Goal: Transaction & Acquisition: Purchase product/service

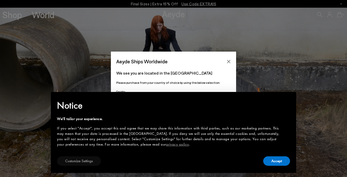
click at [90, 162] on button "Customize Settings" at bounding box center [79, 160] width 44 height 9
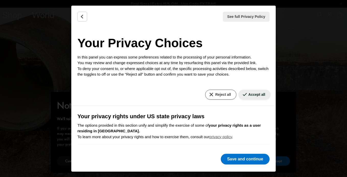
click at [222, 94] on button "Reject all" at bounding box center [220, 95] width 31 height 10
drag, startPoint x: 245, startPoint y: 158, endPoint x: 215, endPoint y: 130, distance: 40.9
click at [136, 153] on div "See full Privacy Policy Privacy Policy Your Privacy Choices In this panel you c…" at bounding box center [173, 89] width 205 height 166
click at [213, 93] on button "Reject all" at bounding box center [220, 95] width 31 height 10
click at [256, 95] on button "Accept all" at bounding box center [255, 95] width 32 height 10
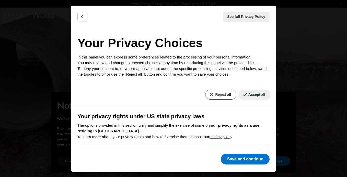
click at [214, 92] on button "Reject all" at bounding box center [220, 95] width 31 height 10
click at [244, 159] on button "Save and continue" at bounding box center [245, 159] width 49 height 11
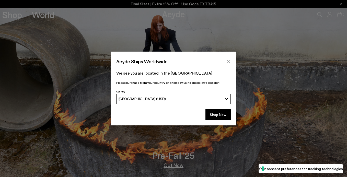
click at [229, 61] on icon "Close" at bounding box center [229, 62] width 4 height 4
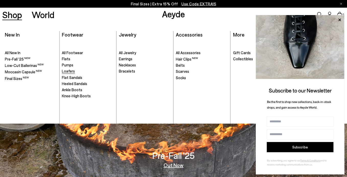
click at [69, 71] on span "Loafers" at bounding box center [68, 71] width 13 height 5
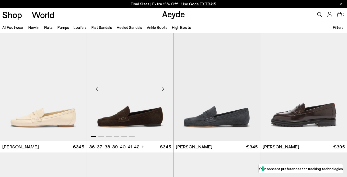
scroll to position [242, 0]
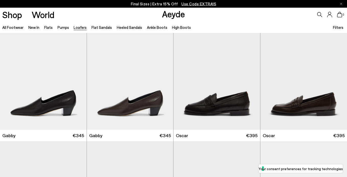
scroll to position [612, 0]
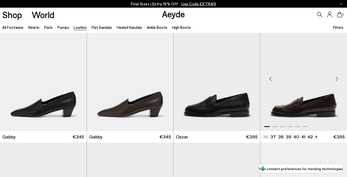
click at [337, 77] on div "Next slide" at bounding box center [336, 78] width 15 height 15
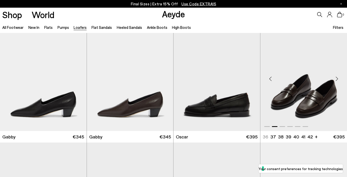
click at [337, 77] on div "Next slide" at bounding box center [336, 78] width 15 height 15
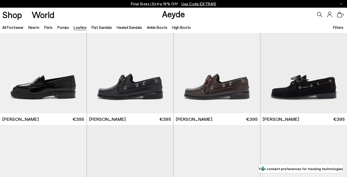
scroll to position [389, 0]
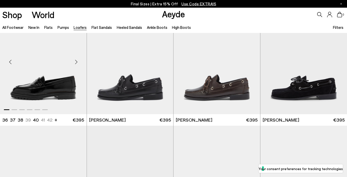
click at [23, 109] on div at bounding box center [43, 109] width 87 height 6
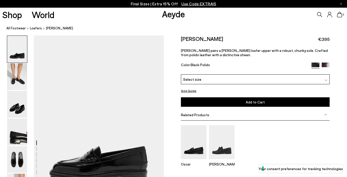
click at [327, 78] on div at bounding box center [326, 79] width 3 height 5
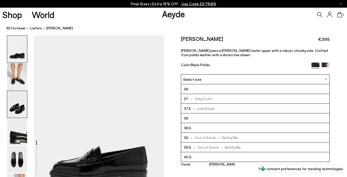
click at [18, 106] on img at bounding box center [17, 104] width 20 height 27
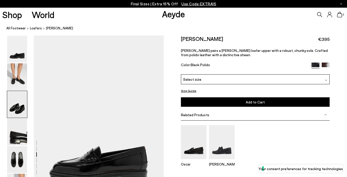
scroll to position [349, 0]
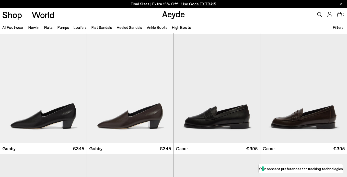
scroll to position [601, 0]
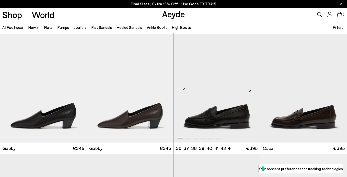
click at [219, 122] on img "1 / 6" at bounding box center [217, 88] width 87 height 109
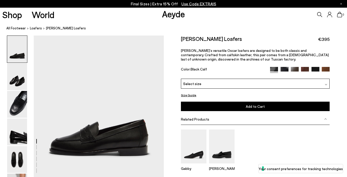
click at [326, 83] on img at bounding box center [326, 84] width 3 height 3
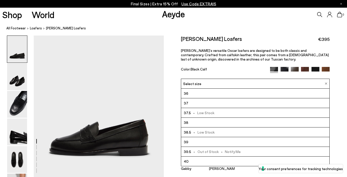
click at [204, 130] on span "- Low Stock" at bounding box center [203, 132] width 24 height 6
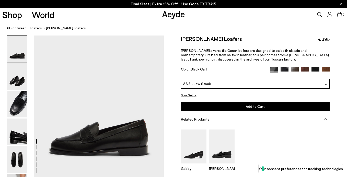
click at [17, 103] on img at bounding box center [17, 104] width 20 height 27
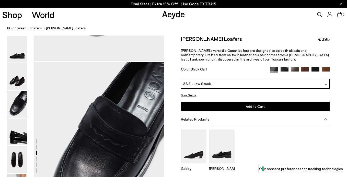
scroll to position [317, 0]
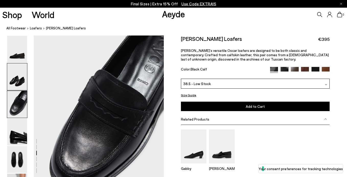
click at [13, 82] on img at bounding box center [17, 76] width 20 height 27
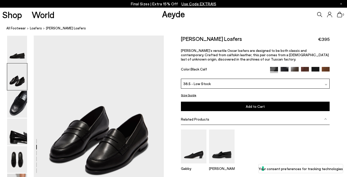
scroll to position [143, 0]
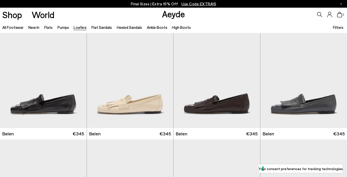
scroll to position [601, 0]
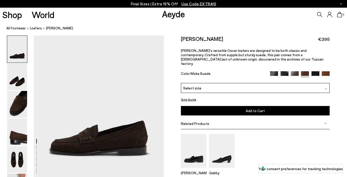
click at [316, 71] on img at bounding box center [316, 75] width 8 height 8
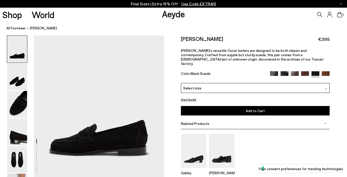
click at [327, 88] on img at bounding box center [326, 89] width 3 height 3
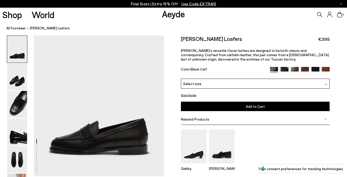
scroll to position [1, 0]
click at [285, 69] on img at bounding box center [285, 71] width 8 height 8
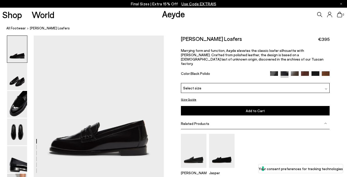
click at [327, 88] on img at bounding box center [326, 89] width 3 height 3
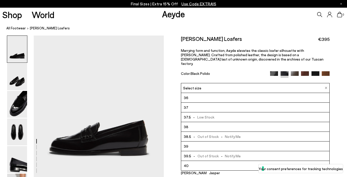
click at [297, 71] on img at bounding box center [295, 75] width 8 height 8
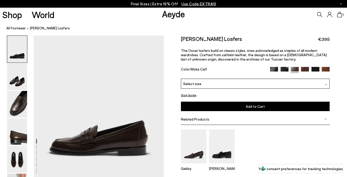
click at [304, 69] on img at bounding box center [305, 71] width 8 height 8
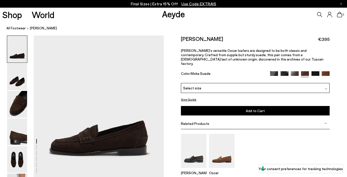
click at [327, 85] on div at bounding box center [326, 87] width 3 height 5
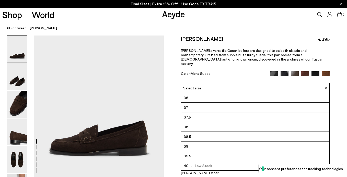
click at [315, 71] on img at bounding box center [316, 75] width 8 height 8
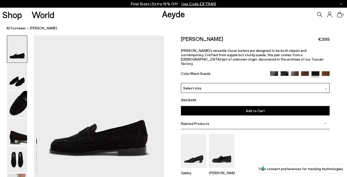
click at [326, 88] on img at bounding box center [326, 89] width 3 height 3
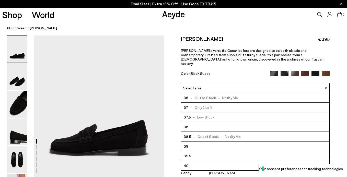
click at [326, 71] on img at bounding box center [326, 75] width 8 height 8
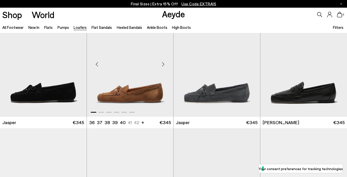
scroll to position [149, 0]
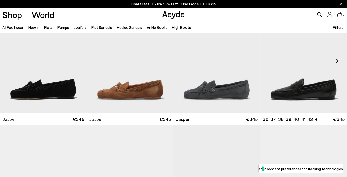
click at [295, 93] on img "1 / 6" at bounding box center [304, 59] width 87 height 109
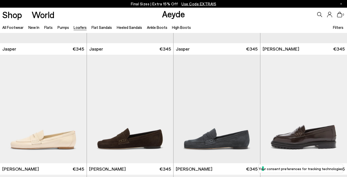
scroll to position [233, 0]
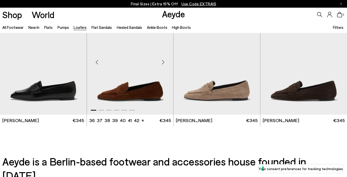
scroll to position [870, 0]
click at [303, 95] on img "1 / 6" at bounding box center [304, 60] width 87 height 109
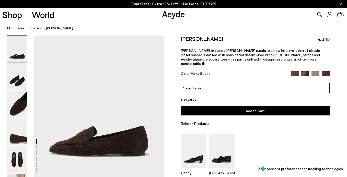
scroll to position [0, 3]
click at [13, 105] on img at bounding box center [17, 104] width 20 height 27
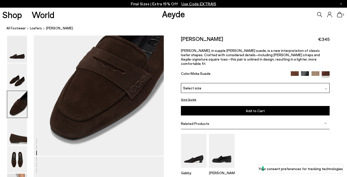
scroll to position [368, 3]
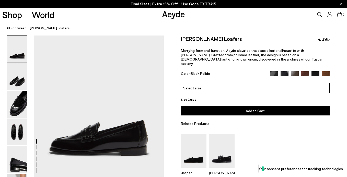
click at [325, 88] on img at bounding box center [326, 89] width 3 height 3
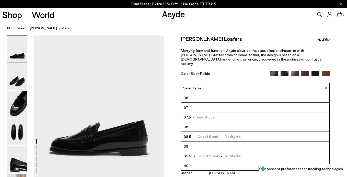
click at [205, 133] on span "- Out of Stock - Notify Me" at bounding box center [216, 136] width 50 height 6
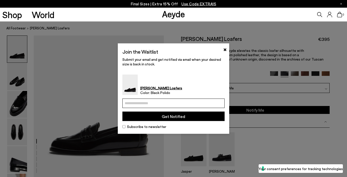
click at [125, 103] on input "email" at bounding box center [173, 103] width 102 height 9
drag, startPoint x: 167, startPoint y: 104, endPoint x: 118, endPoint y: 104, distance: 49.3
click at [119, 104] on div "**********" at bounding box center [173, 88] width 111 height 91
type input "**********"
click at [186, 117] on button "Get Notified" at bounding box center [173, 116] width 102 height 9
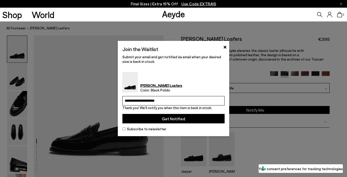
click at [175, 119] on button "Get Notified" at bounding box center [173, 118] width 102 height 9
click at [225, 47] on button "×" at bounding box center [224, 46] width 3 height 6
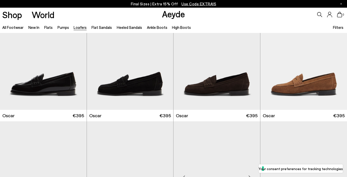
scroll to position [752, 0]
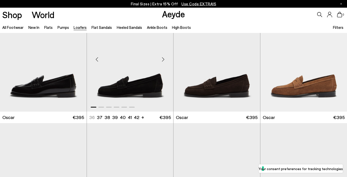
click at [123, 91] on img "1 / 6" at bounding box center [130, 57] width 87 height 109
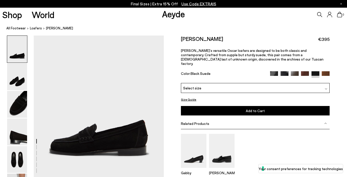
click at [327, 88] on img at bounding box center [326, 89] width 3 height 3
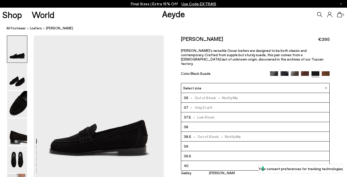
click at [222, 133] on span "- Out of Stock - Notify Me" at bounding box center [216, 136] width 50 height 6
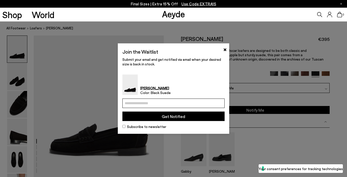
click at [124, 102] on input "email" at bounding box center [173, 103] width 102 height 9
paste input "**********"
type input "**********"
click at [181, 116] on button "Get Notified" at bounding box center [173, 116] width 102 height 9
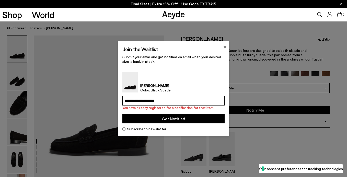
click at [224, 46] on button "×" at bounding box center [224, 46] width 3 height 6
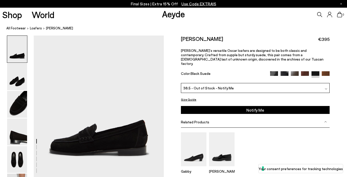
click at [304, 71] on img at bounding box center [305, 75] width 8 height 8
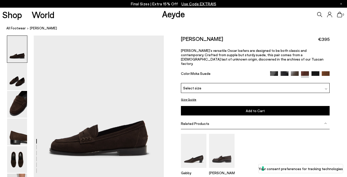
click at [328, 88] on img at bounding box center [326, 89] width 3 height 3
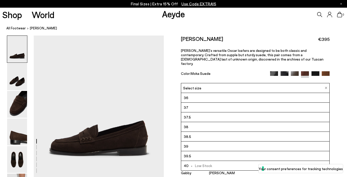
click at [189, 133] on span "38.5" at bounding box center [187, 136] width 7 height 6
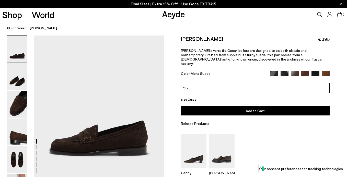
click at [256, 109] on span "Add to Cart" at bounding box center [255, 111] width 19 height 4
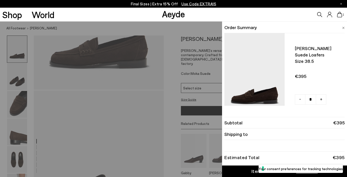
scroll to position [91, 0]
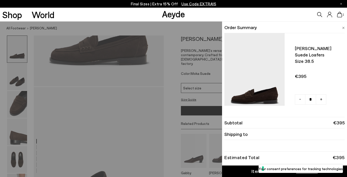
click at [255, 169] on div "Item Added to Cart" at bounding box center [273, 171] width 42 height 6
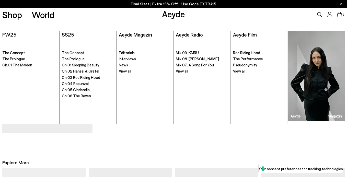
click at [330, 14] on icon at bounding box center [329, 15] width 5 height 6
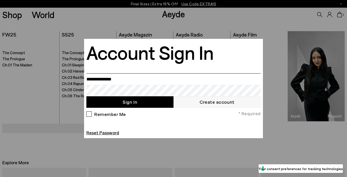
paste input "**********"
type input "**********"
click at [137, 102] on button "Sign In" at bounding box center [129, 102] width 87 height 12
click at [185, 102] on link "Create account" at bounding box center [217, 102] width 87 height 12
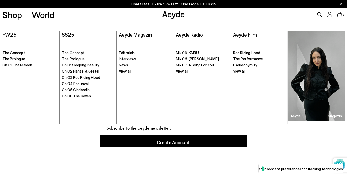
paste input "**********"
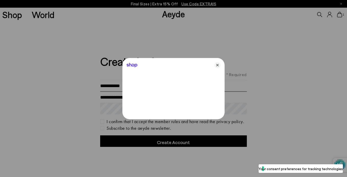
type input "**********"
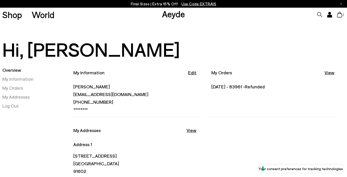
scroll to position [2, 0]
click at [331, 72] on link "View" at bounding box center [330, 72] width 10 height 6
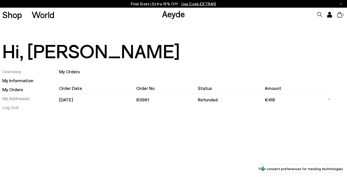
click at [25, 82] on link "My Information" at bounding box center [17, 81] width 31 height 6
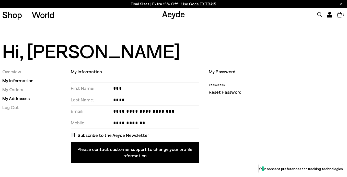
click at [23, 98] on link "My Addresses" at bounding box center [15, 99] width 27 height 6
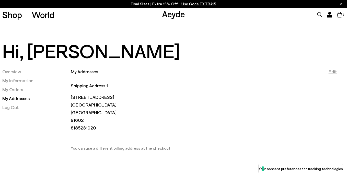
click at [333, 71] on link "Edit" at bounding box center [333, 72] width 8 height 6
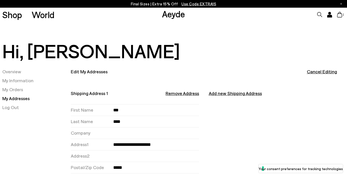
select select "**********"
click at [186, 94] on button "Remove Address" at bounding box center [182, 93] width 33 height 6
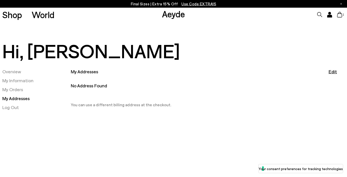
click at [24, 99] on link "My Addresses" at bounding box center [15, 99] width 27 height 6
click at [332, 71] on link "Edit" at bounding box center [333, 72] width 8 height 6
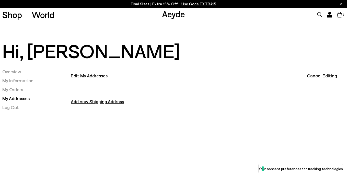
click at [102, 101] on span "Add new Shipping Address" at bounding box center [135, 105] width 128 height 15
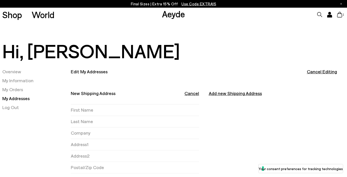
click at [74, 111] on label "First Name" at bounding box center [92, 110] width 42 height 6
click at [113, 111] on input "First Name" at bounding box center [156, 110] width 86 height 11
type input "***"
type input "****"
type input "**********"
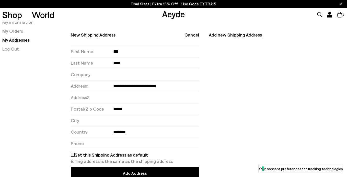
scroll to position [57, 0]
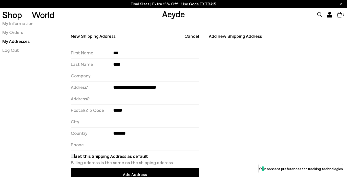
type input "*****"
click at [97, 121] on label "City" at bounding box center [92, 122] width 42 height 6
click at [113, 121] on input "City" at bounding box center [156, 121] width 86 height 11
type input "**********"
click at [99, 130] on div "**********" at bounding box center [135, 134] width 128 height 12
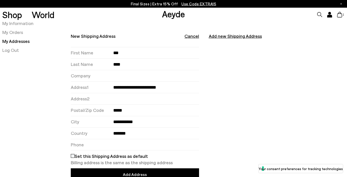
select select "**********"
drag, startPoint x: 99, startPoint y: 145, endPoint x: 121, endPoint y: 146, distance: 22.0
click at [99, 145] on label "Phone" at bounding box center [92, 145] width 42 height 6
click at [113, 145] on input "Phone" at bounding box center [156, 144] width 86 height 11
type input "**********"
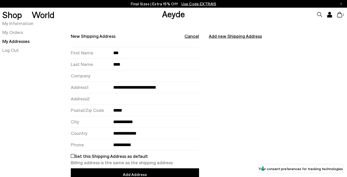
scroll to position [231, 0]
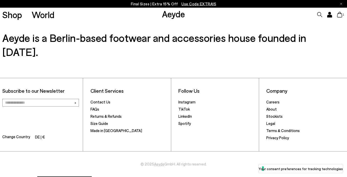
click at [340, 15] on icon at bounding box center [339, 15] width 5 height 6
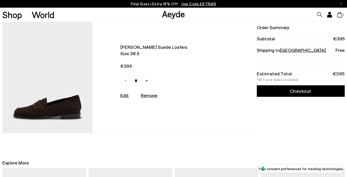
click at [330, 14] on icon at bounding box center [330, 13] width 2 height 2
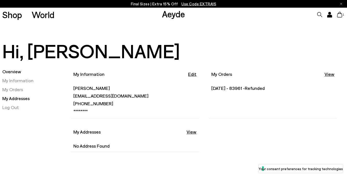
click at [22, 97] on link "My Addresses" at bounding box center [15, 99] width 27 height 6
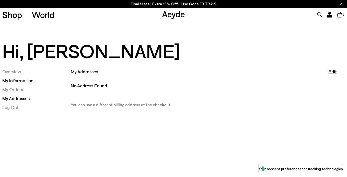
click at [25, 80] on link "My Information" at bounding box center [17, 81] width 31 height 6
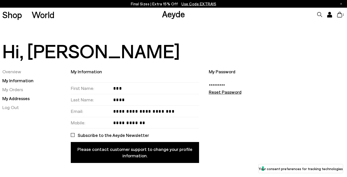
click at [20, 99] on link "My Addresses" at bounding box center [15, 99] width 27 height 6
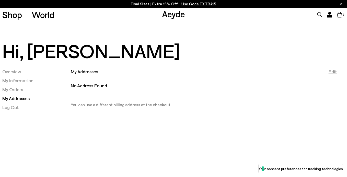
click at [334, 71] on link "Edit" at bounding box center [333, 72] width 8 height 6
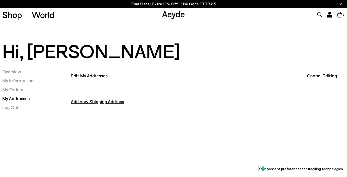
click at [110, 102] on span "Add new Shipping Address" at bounding box center [135, 105] width 128 height 15
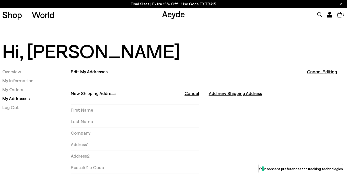
click at [76, 109] on label "First Name" at bounding box center [92, 110] width 42 height 6
click at [113, 109] on input "First Name" at bounding box center [156, 110] width 86 height 11
type input "***"
type input "****"
type input "**********"
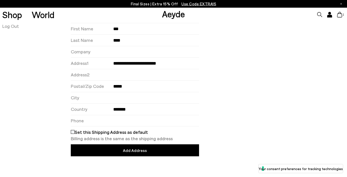
scroll to position [81, 0]
type input "*****"
type input "**********"
select select "**********"
click at [95, 121] on label "Phone" at bounding box center [92, 121] width 42 height 6
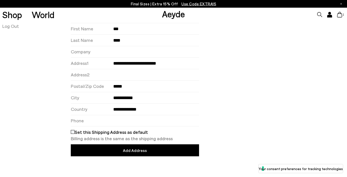
click at [113, 121] on input "Phone" at bounding box center [156, 120] width 86 height 11
type input "**********"
click at [134, 149] on button "Add Address" at bounding box center [135, 150] width 128 height 12
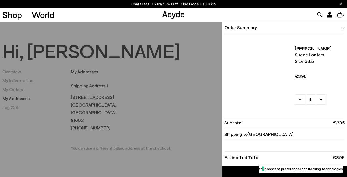
click at [341, 14] on icon at bounding box center [339, 15] width 5 height 6
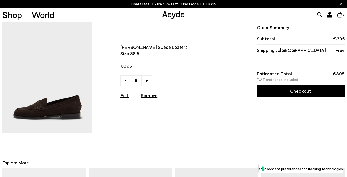
click at [302, 91] on link "Checkout" at bounding box center [301, 91] width 88 height 12
